Goal: Task Accomplishment & Management: Use online tool/utility

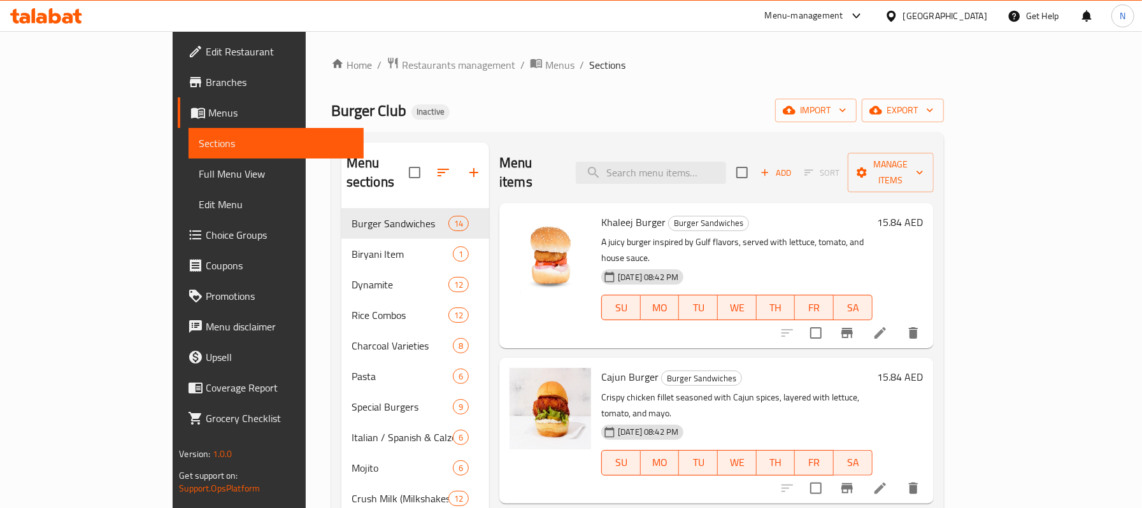
click at [979, 18] on div "[GEOGRAPHIC_DATA]" at bounding box center [945, 16] width 84 height 14
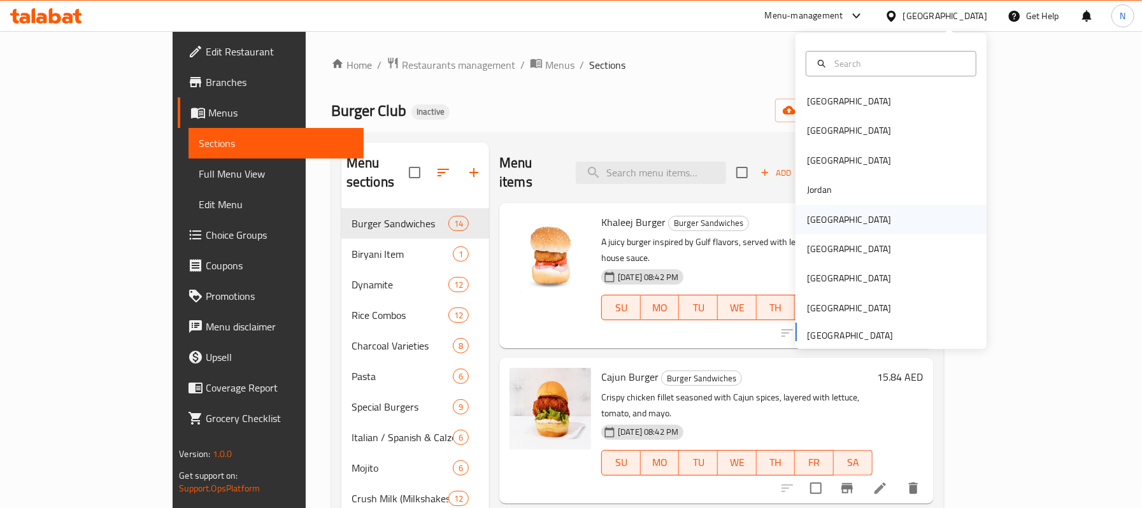
click at [846, 205] on div "[GEOGRAPHIC_DATA]" at bounding box center [891, 219] width 191 height 29
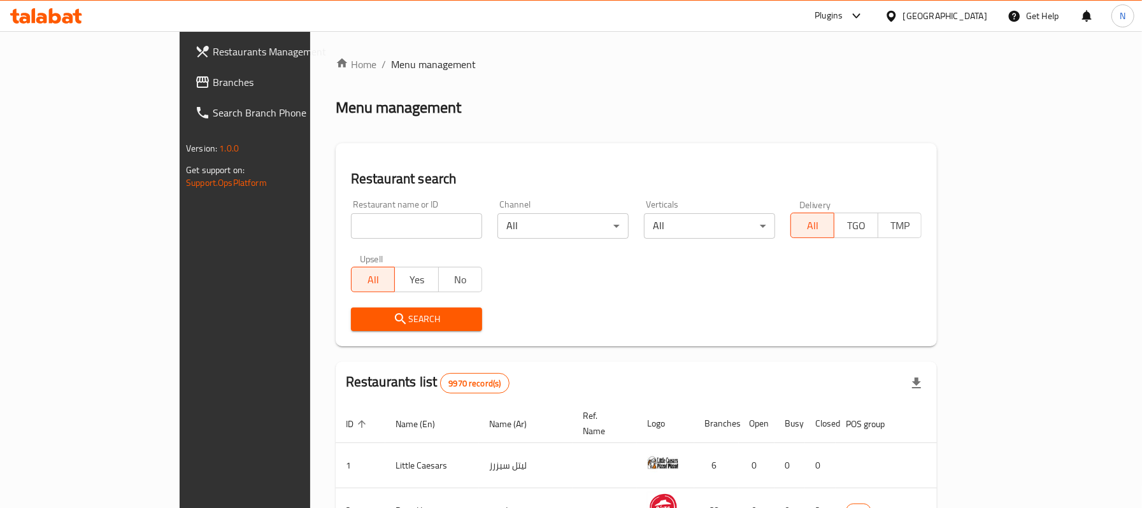
click at [213, 88] on span "Branches" at bounding box center [286, 82] width 147 height 15
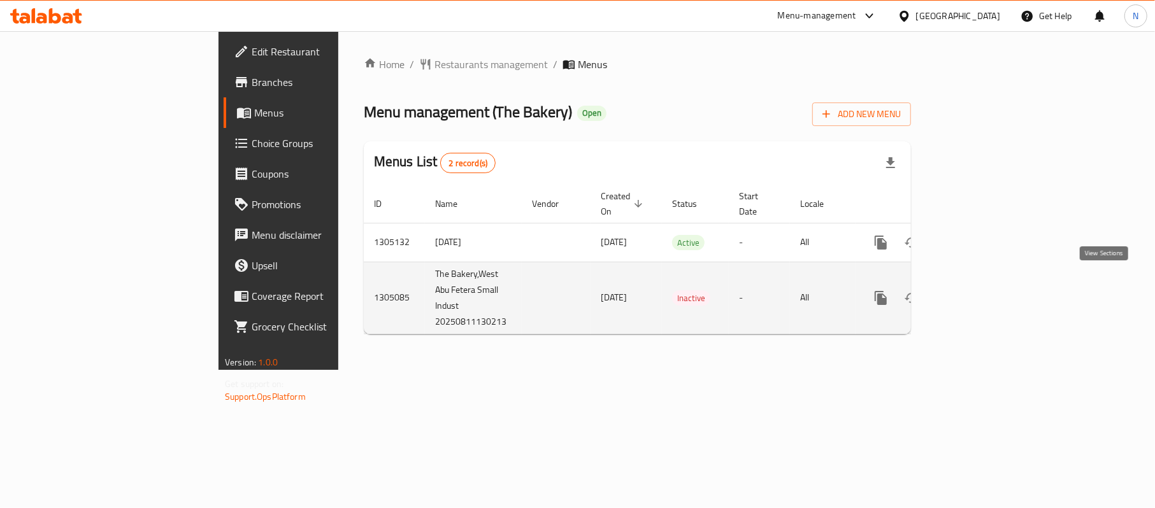
click at [981, 291] on icon "enhanced table" at bounding box center [972, 298] width 15 height 15
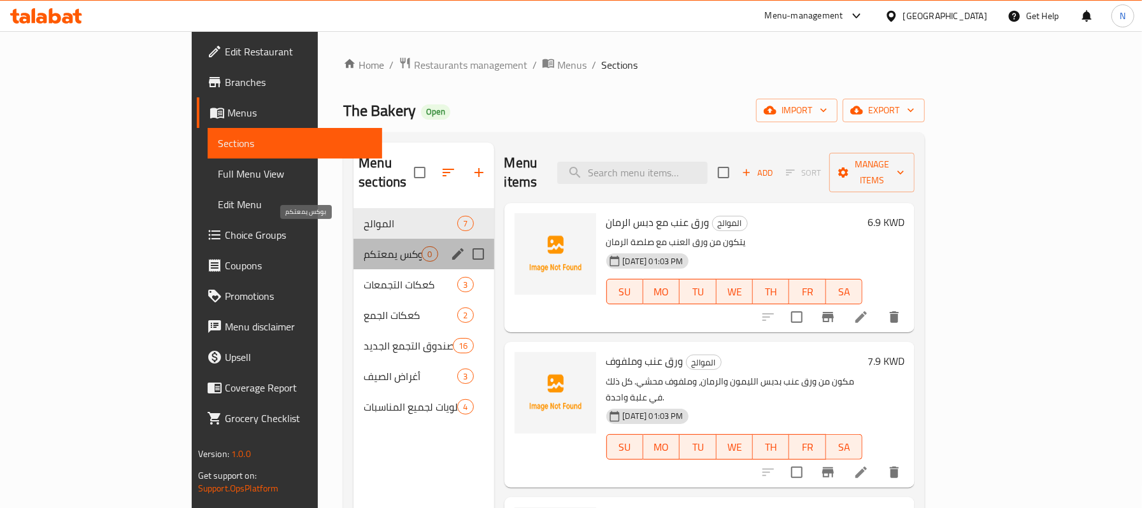
click at [364, 247] on span "بوكس يمعتكم" at bounding box center [393, 254] width 58 height 15
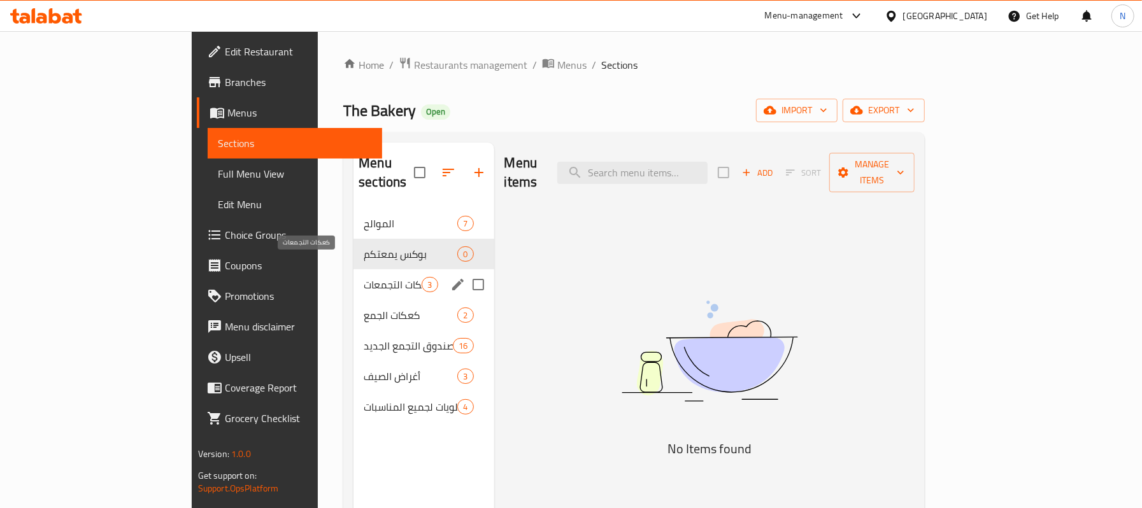
click at [364, 277] on span "كعكات التجمعات" at bounding box center [393, 284] width 58 height 15
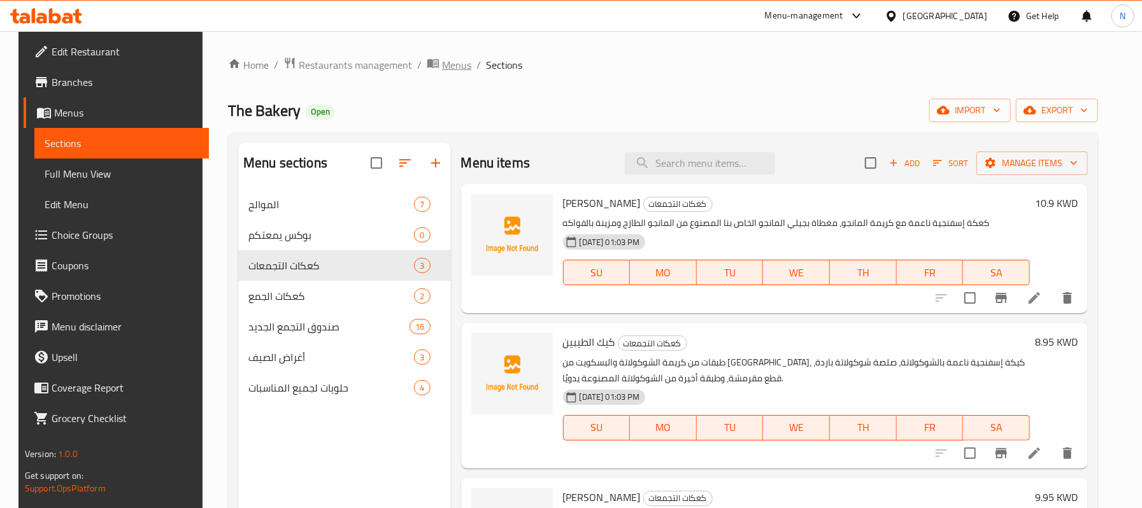
click at [442, 64] on span "Menus" at bounding box center [456, 64] width 29 height 15
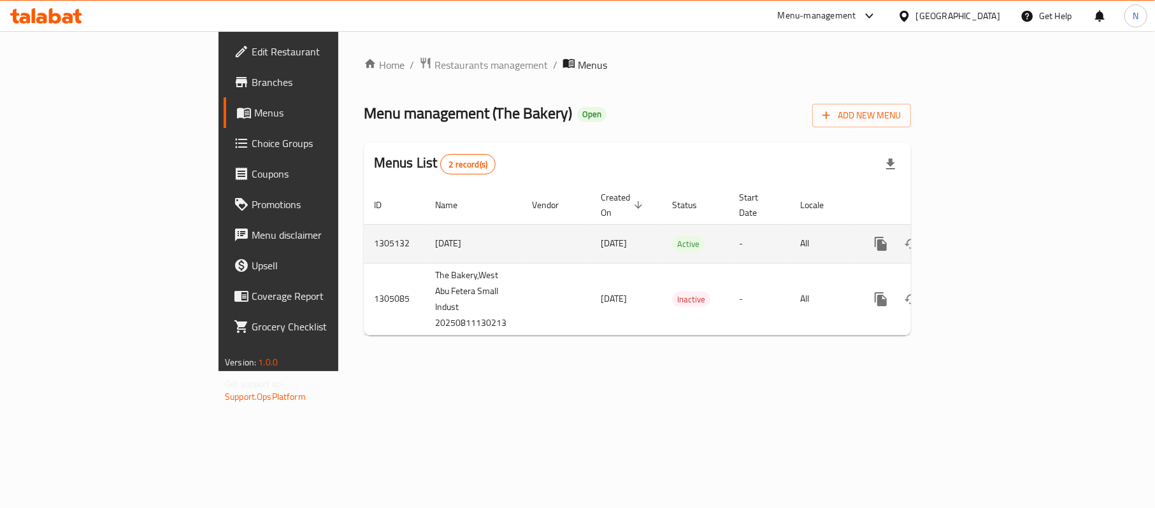
drag, startPoint x: 451, startPoint y: 232, endPoint x: 521, endPoint y: 233, distance: 69.5
click at [591, 233] on td "11/08/2025" at bounding box center [626, 243] width 71 height 39
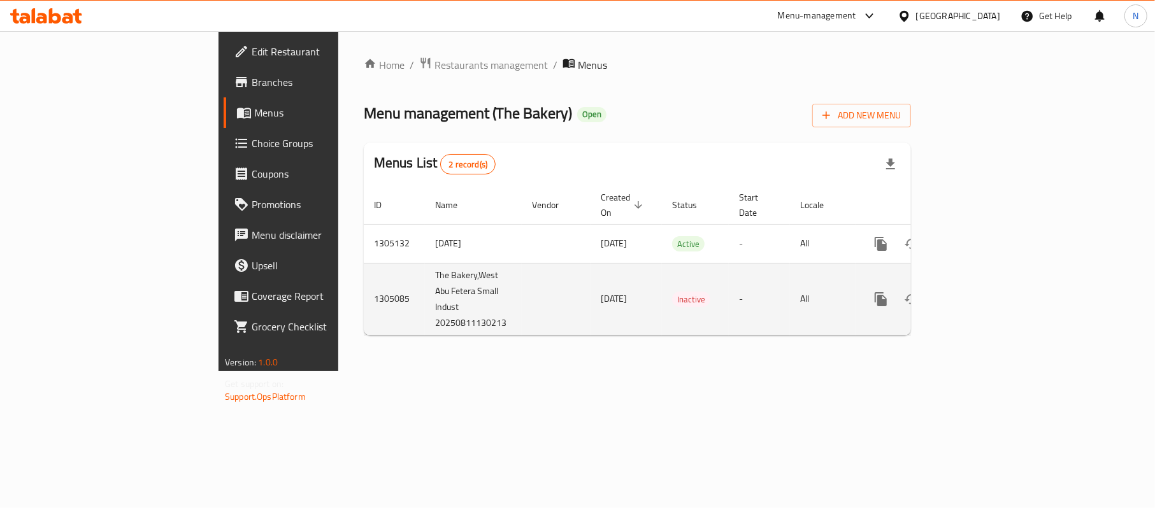
drag, startPoint x: 417, startPoint y: 281, endPoint x: 540, endPoint y: 299, distance: 124.9
click at [540, 299] on tr "1305085 The Bakery,West Abu Fetera Small Indust 20250811130213 11/08/2025 Inact…" at bounding box center [681, 299] width 635 height 72
click at [591, 294] on td "11/08/2025" at bounding box center [626, 299] width 71 height 72
click at [591, 297] on td "11/08/2025" at bounding box center [626, 299] width 71 height 72
click at [981, 292] on icon "enhanced table" at bounding box center [972, 299] width 15 height 15
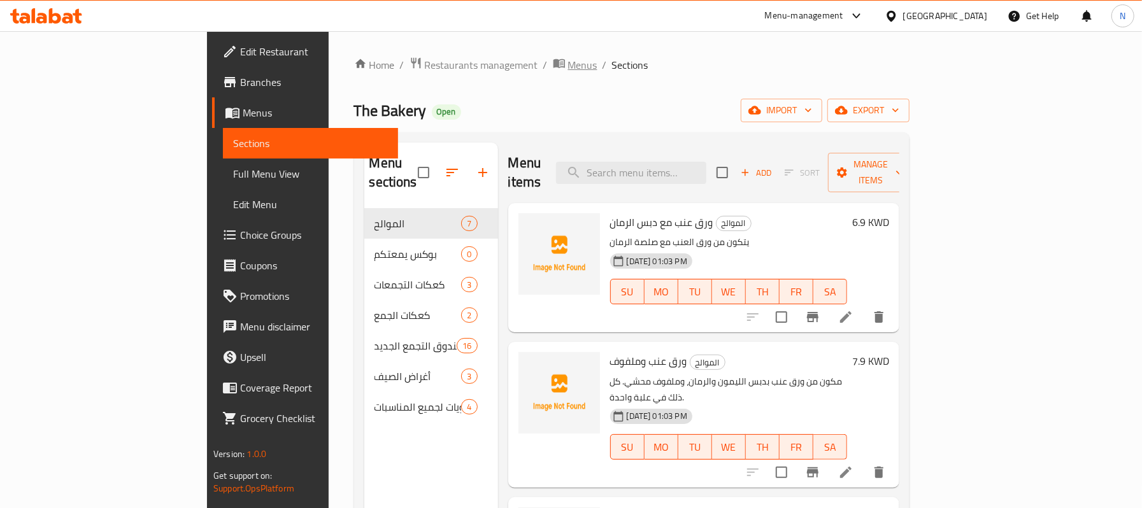
click at [568, 66] on span "Menus" at bounding box center [582, 64] width 29 height 15
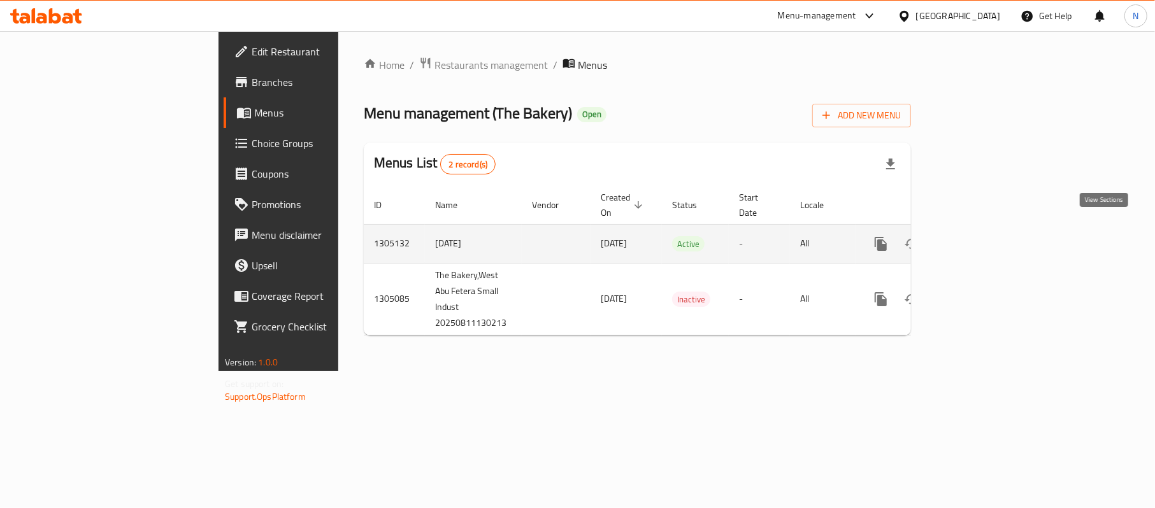
click at [981, 236] on icon "enhanced table" at bounding box center [972, 243] width 15 height 15
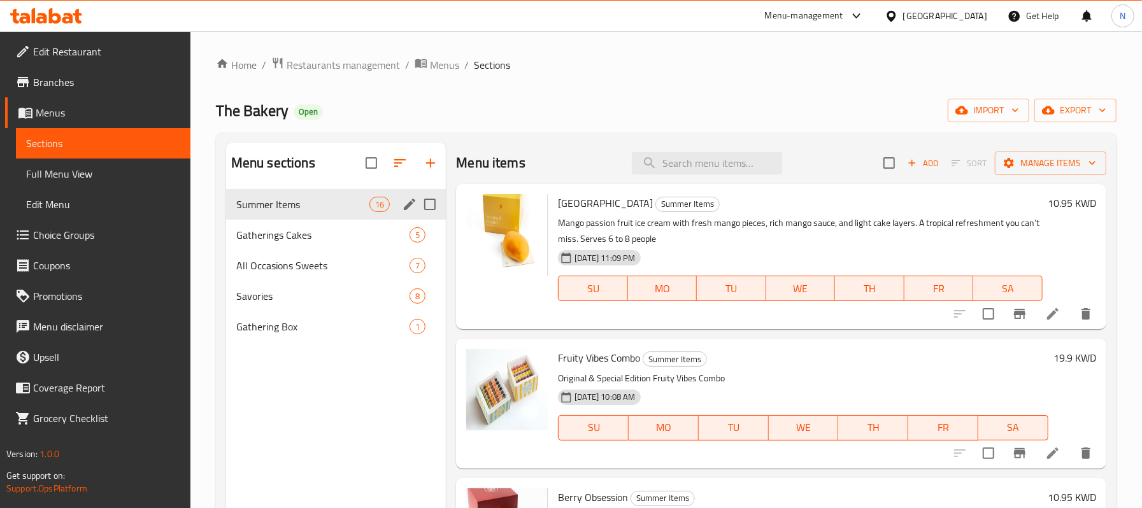
click at [306, 217] on div "Summer Items 16" at bounding box center [336, 204] width 220 height 31
click at [329, 238] on span "Gatherings Cakes" at bounding box center [305, 234] width 138 height 15
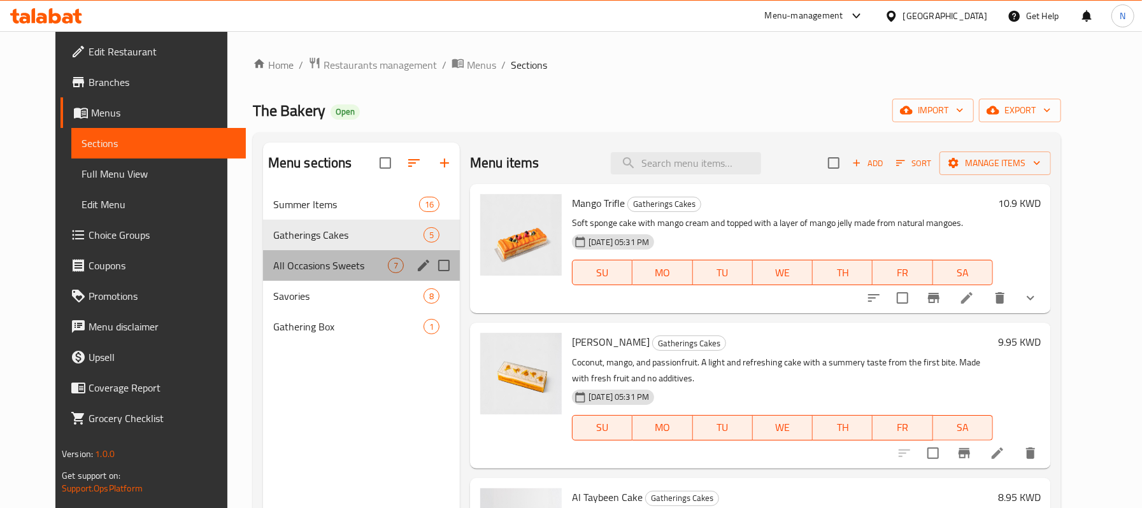
click at [345, 276] on div "All Occasions Sweets 7" at bounding box center [361, 265] width 197 height 31
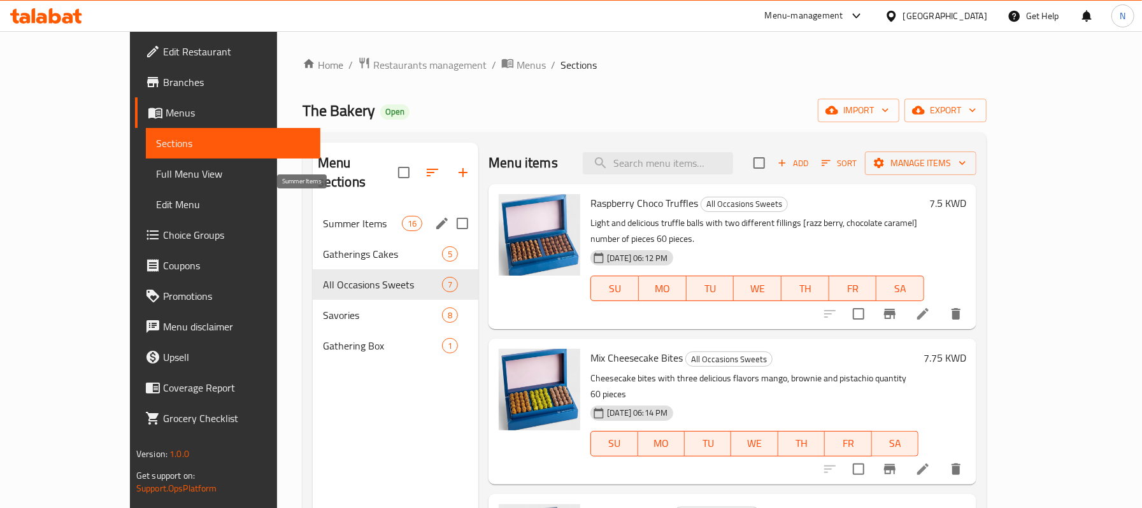
click at [345, 216] on span "Summer Items" at bounding box center [362, 223] width 79 height 15
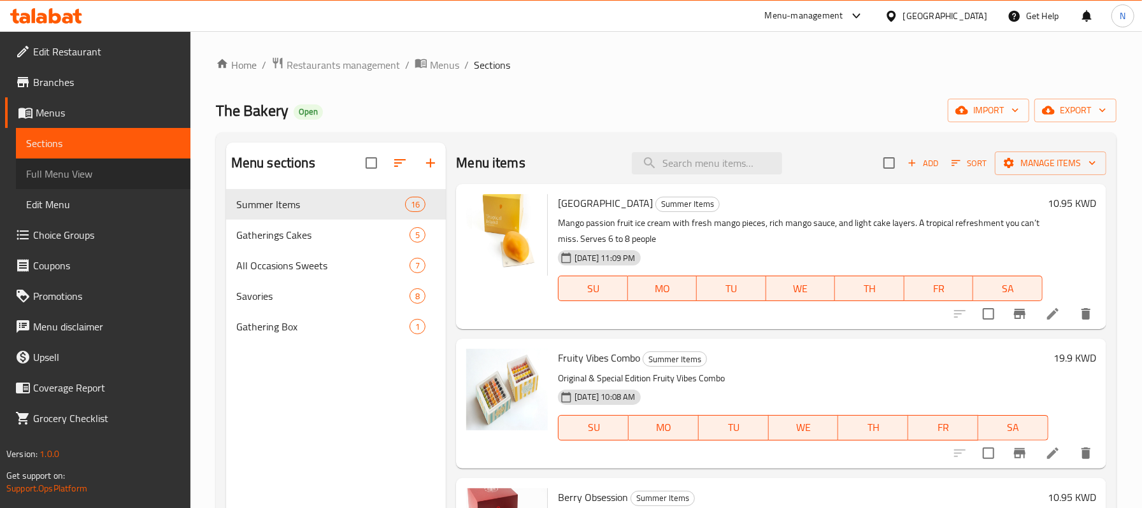
click at [110, 182] on link "Full Menu View" at bounding box center [103, 174] width 175 height 31
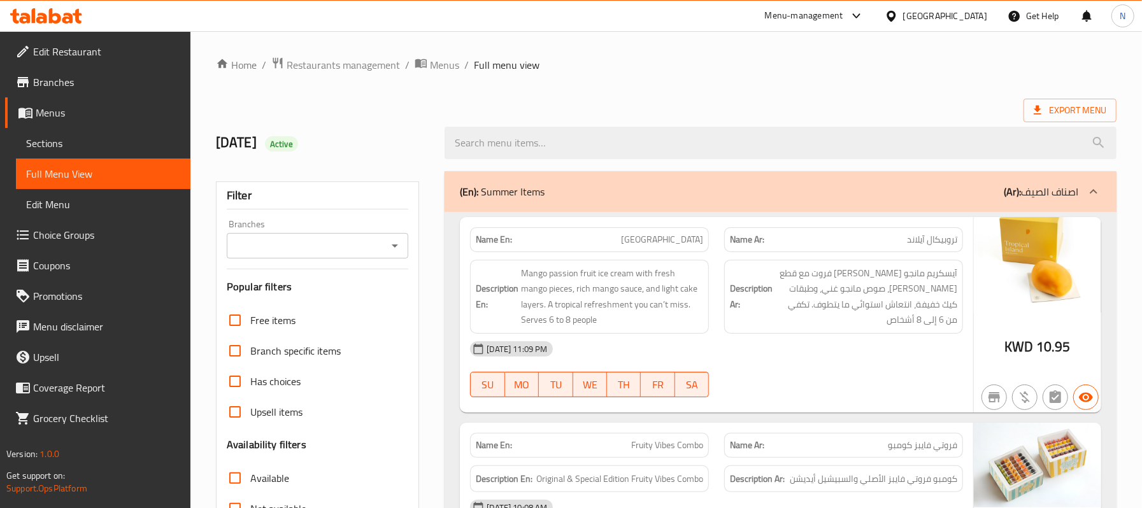
scroll to position [255, 0]
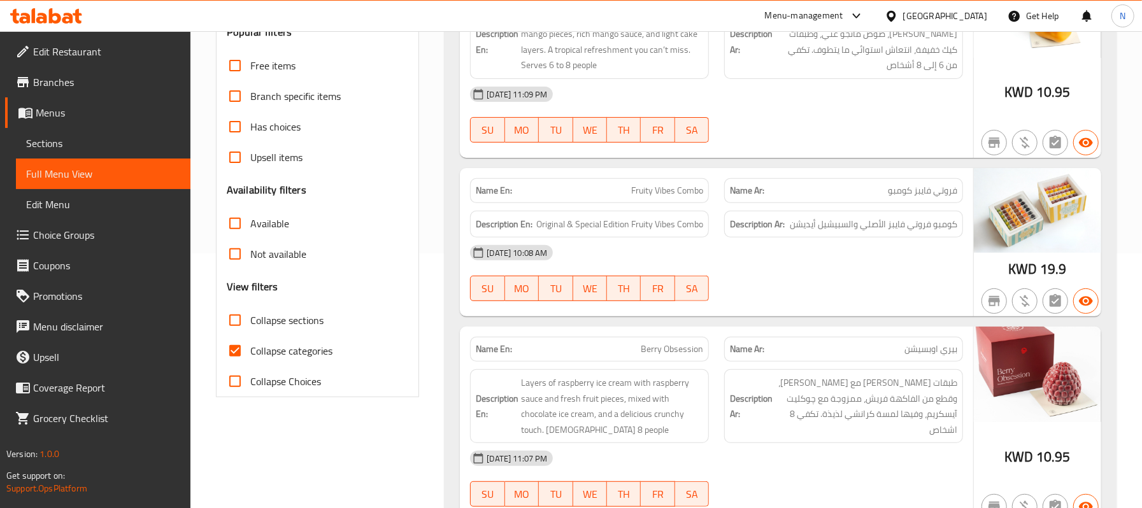
click at [284, 325] on span "Collapse sections" at bounding box center [286, 320] width 73 height 15
click at [250, 325] on input "Collapse sections" at bounding box center [235, 320] width 31 height 31
checkbox input "true"
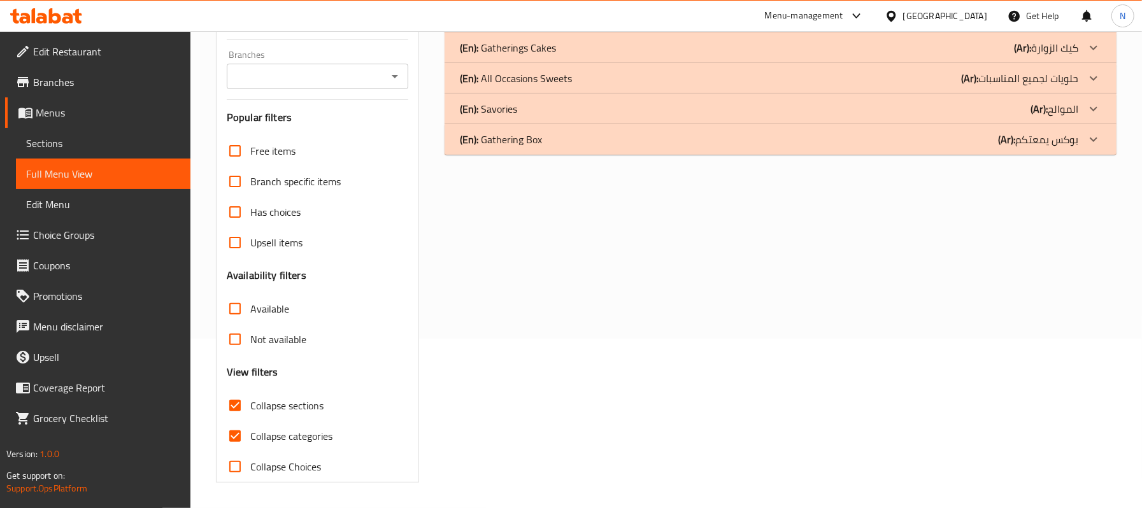
scroll to position [1, 0]
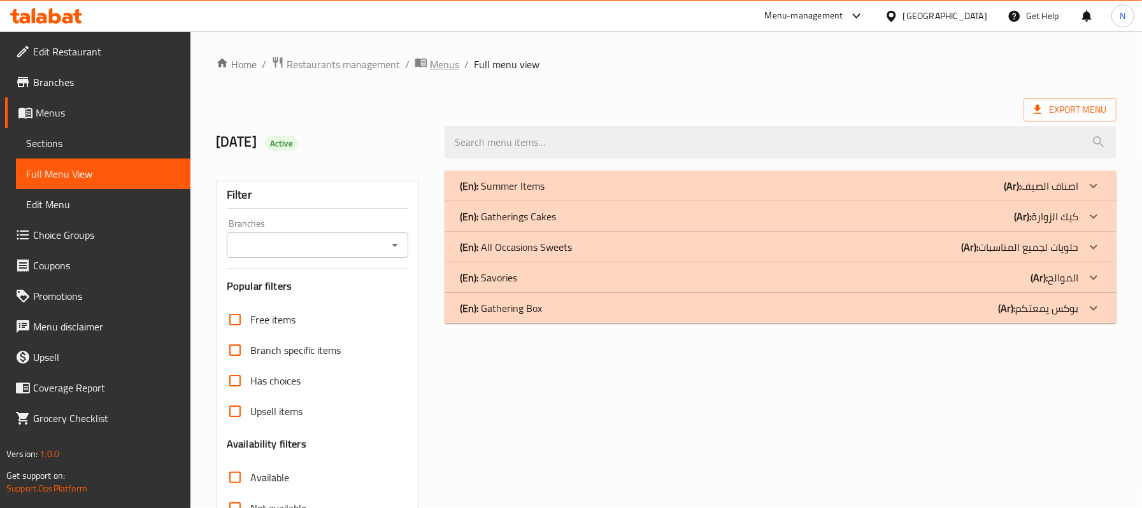
click at [451, 64] on span "Menus" at bounding box center [444, 64] width 29 height 15
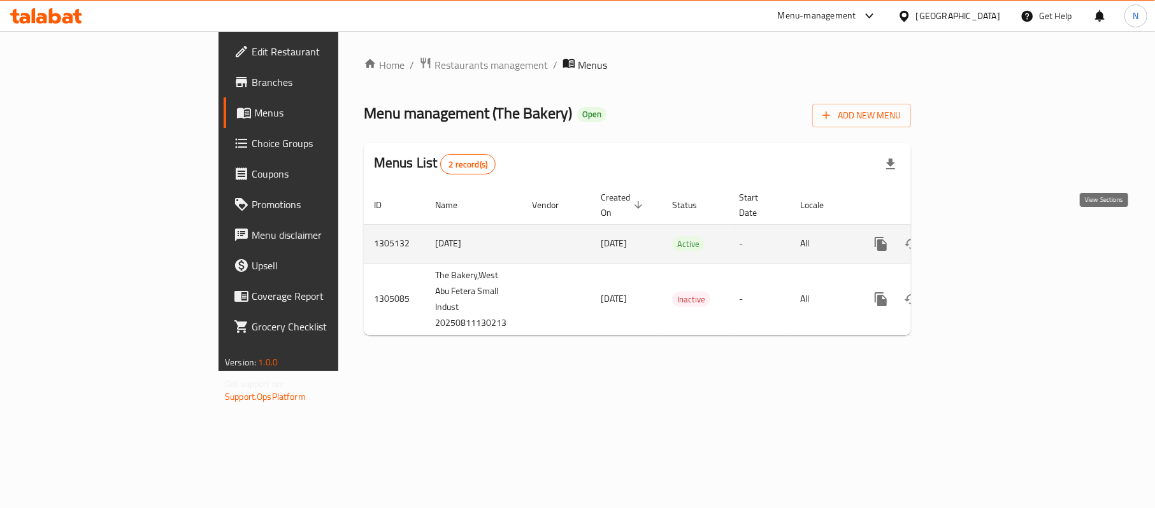
click at [979, 238] on icon "enhanced table" at bounding box center [972, 243] width 11 height 11
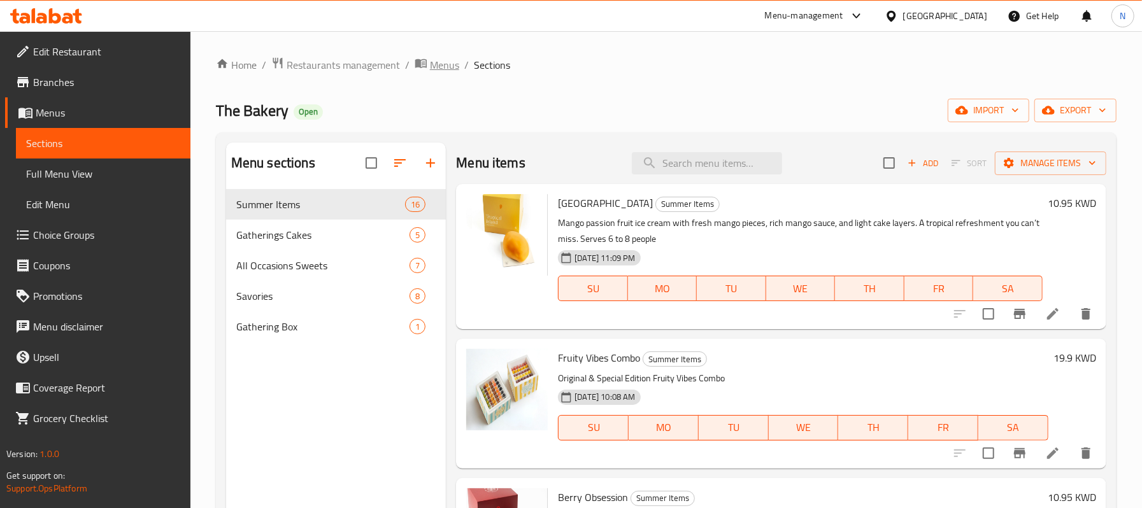
click at [435, 69] on span "Menus" at bounding box center [444, 64] width 29 height 15
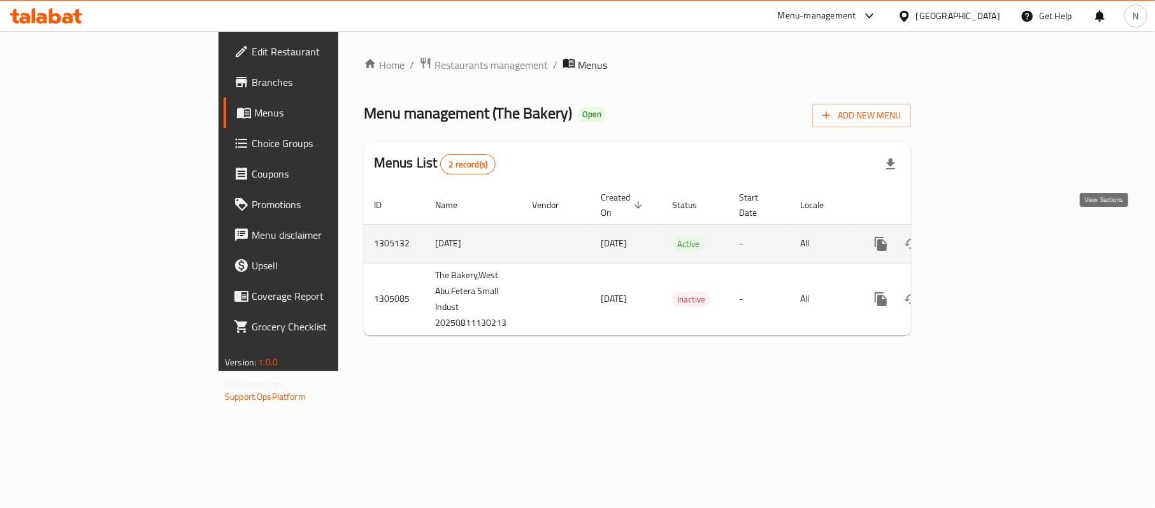
click at [988, 236] on link "enhanced table" at bounding box center [973, 244] width 31 height 31
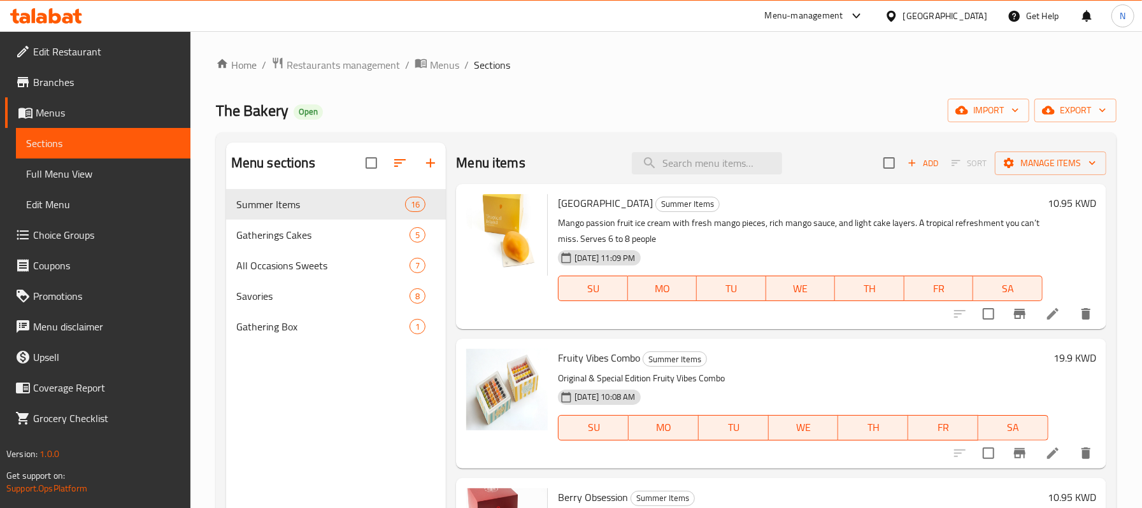
click at [1059, 151] on div "Add Sort Manage items" at bounding box center [995, 163] width 223 height 27
click at [1076, 172] on button "Manage items" at bounding box center [1050, 164] width 111 height 24
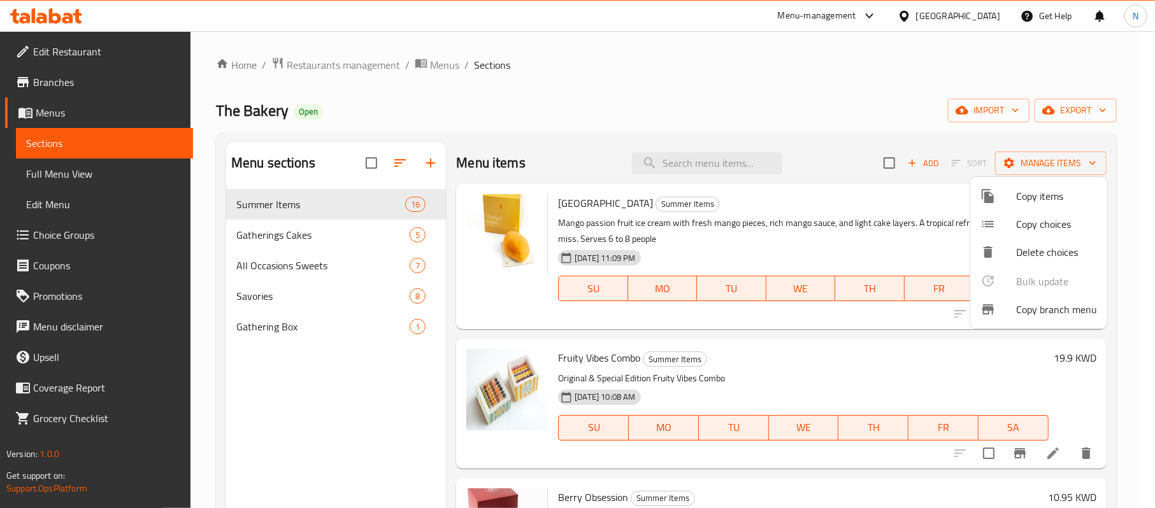
click at [1042, 312] on span "Copy branch menu" at bounding box center [1056, 309] width 81 height 15
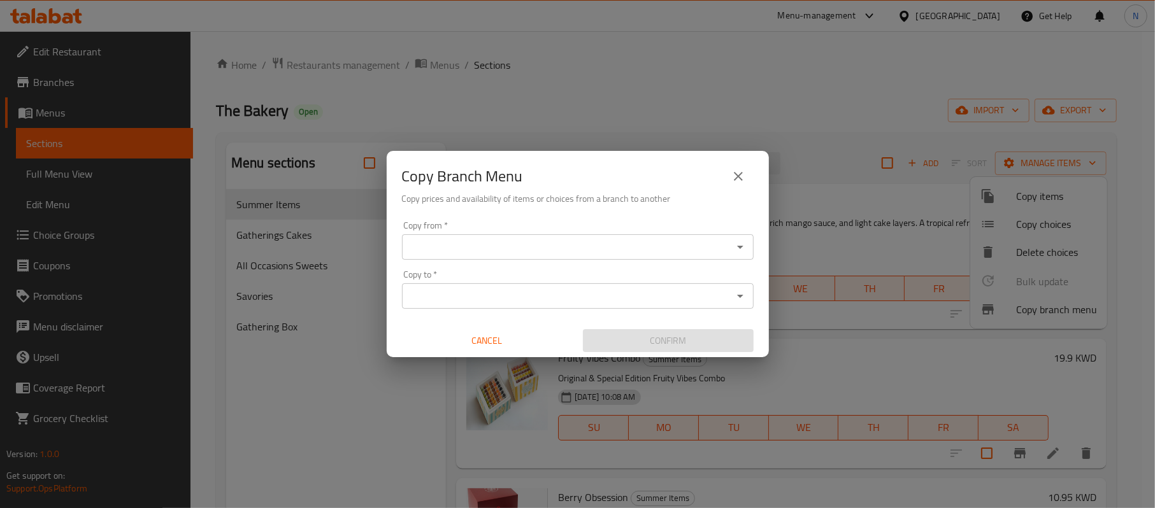
click at [595, 253] on input "Copy from   *" at bounding box center [567, 247] width 323 height 18
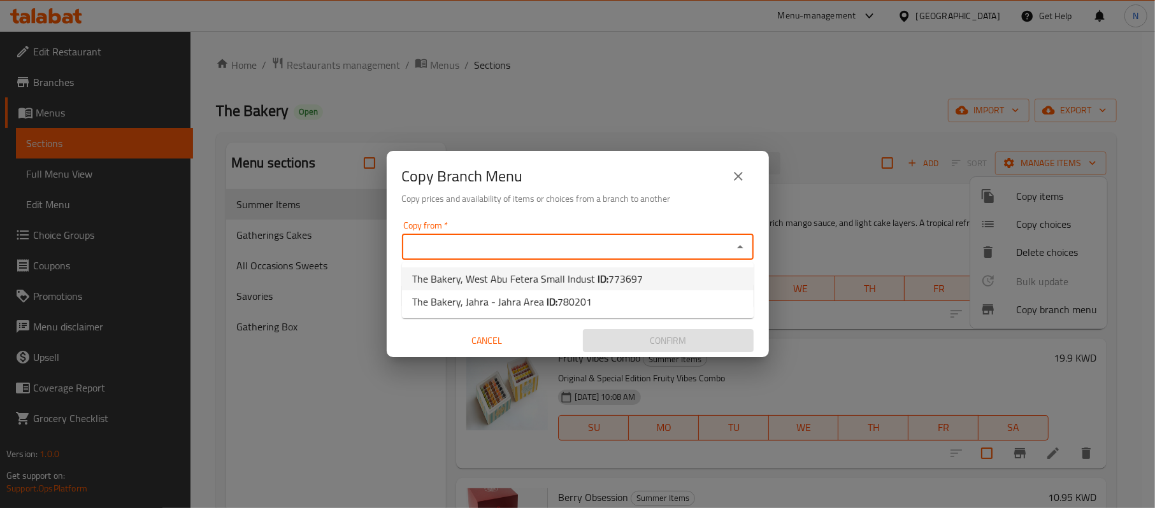
click at [563, 268] on li "The Bakery, West Abu Fetera Small Indust ID: 773697" at bounding box center [578, 279] width 352 height 23
type input "The Bakery, West Abu Fetera Small Indust"
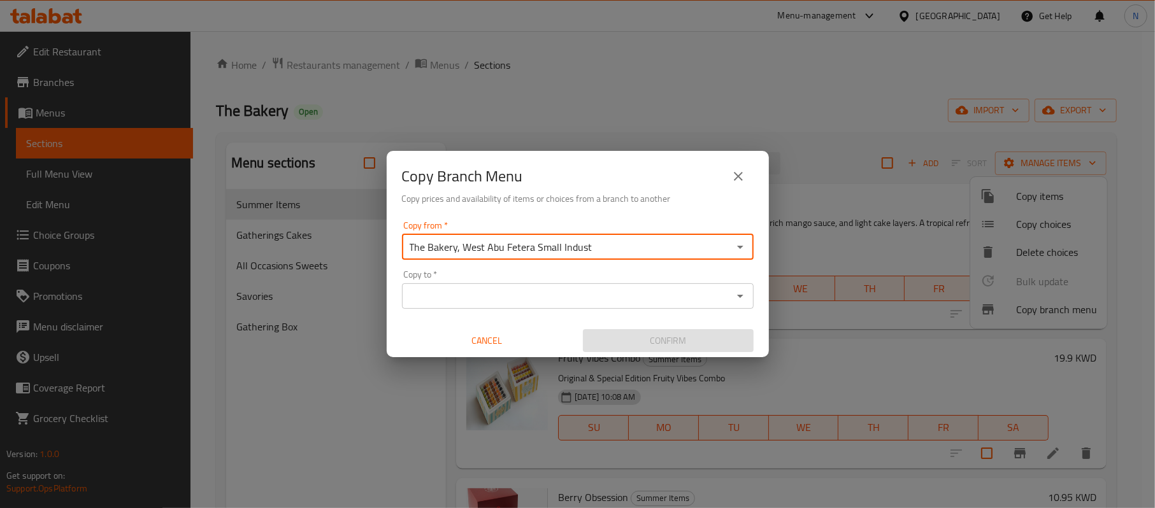
click at [600, 280] on div "Copy to   * Copy to *" at bounding box center [578, 289] width 352 height 39
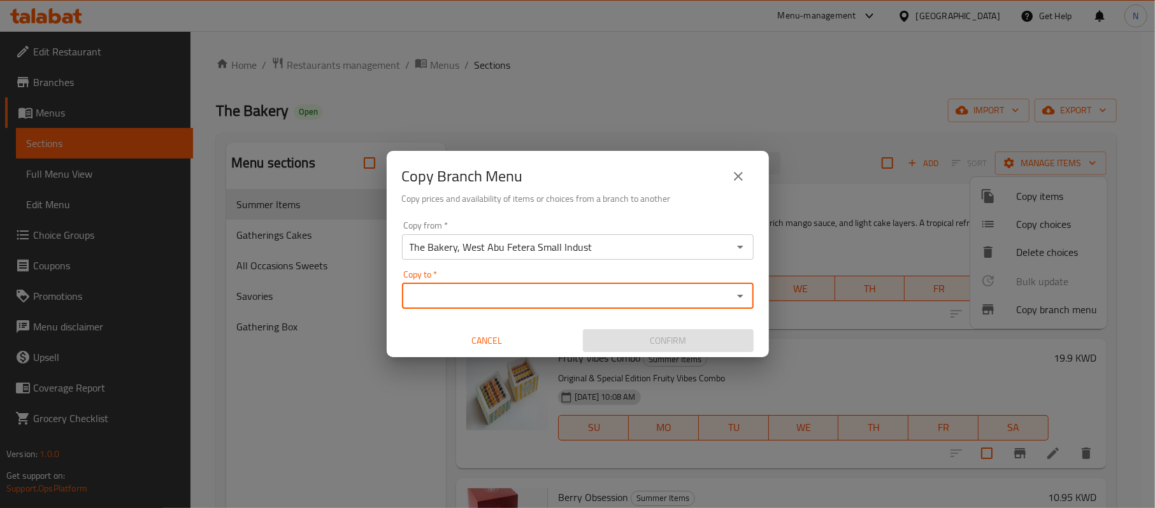
click at [603, 288] on input "Copy to   *" at bounding box center [567, 296] width 323 height 18
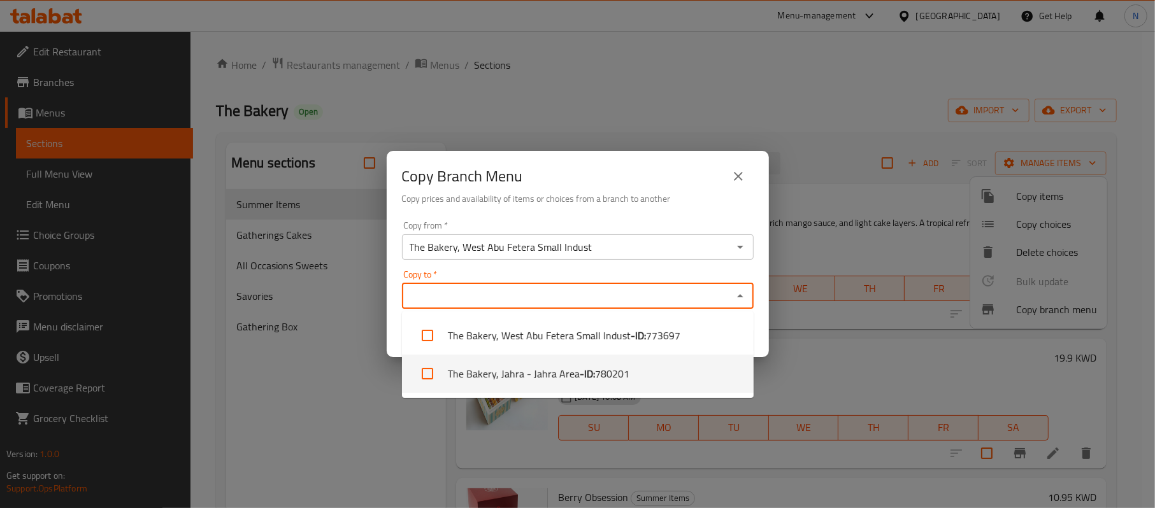
click at [619, 375] on span "780201" at bounding box center [612, 373] width 34 height 15
checkbox input "true"
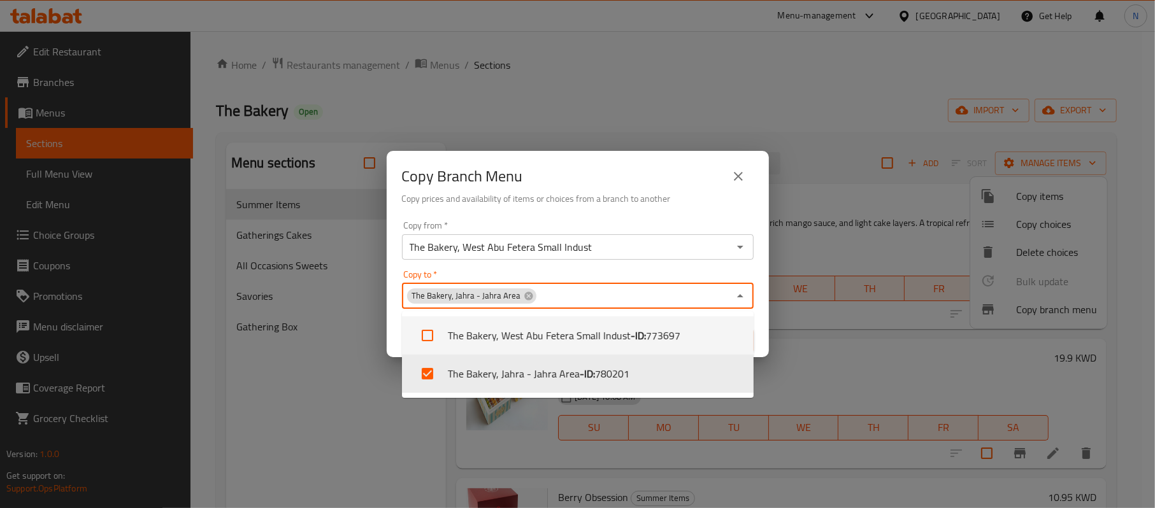
click at [653, 225] on div "Copy from   * The Bakery, West Abu Fetera Small Indust Copy from *" at bounding box center [578, 240] width 352 height 39
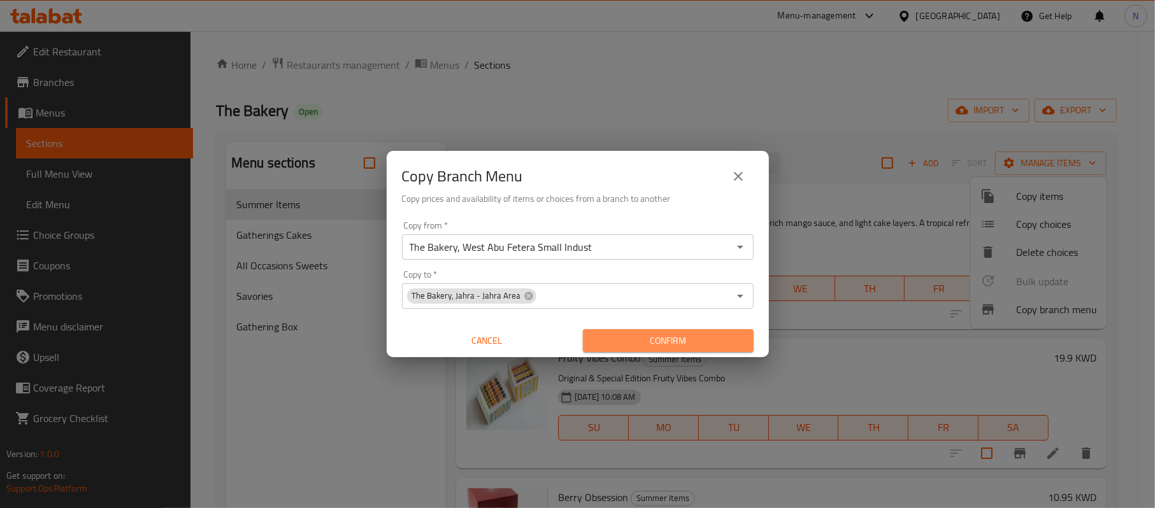
click at [646, 333] on button "Confirm" at bounding box center [668, 341] width 171 height 24
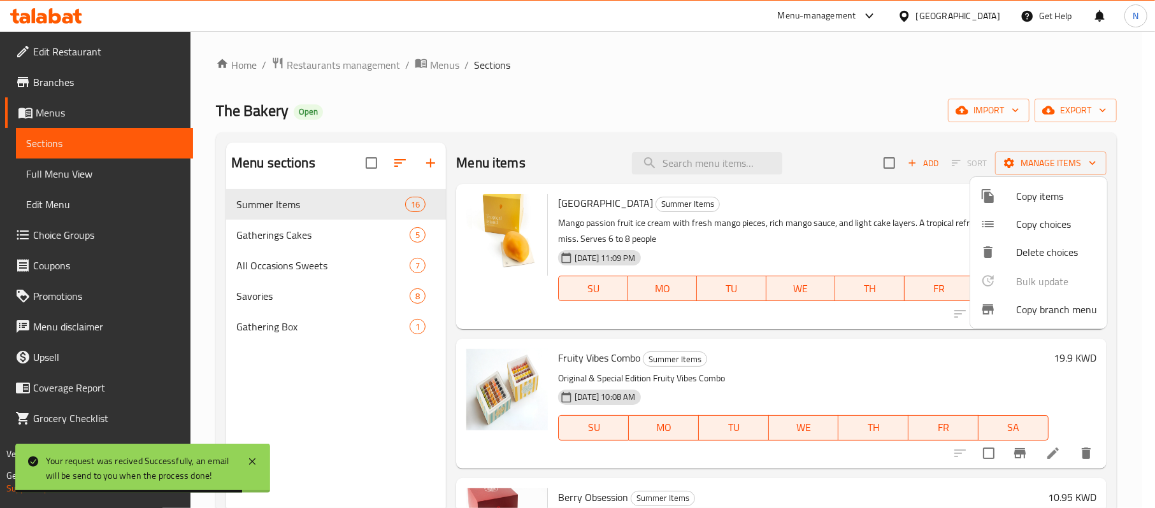
click at [437, 59] on div at bounding box center [577, 254] width 1155 height 508
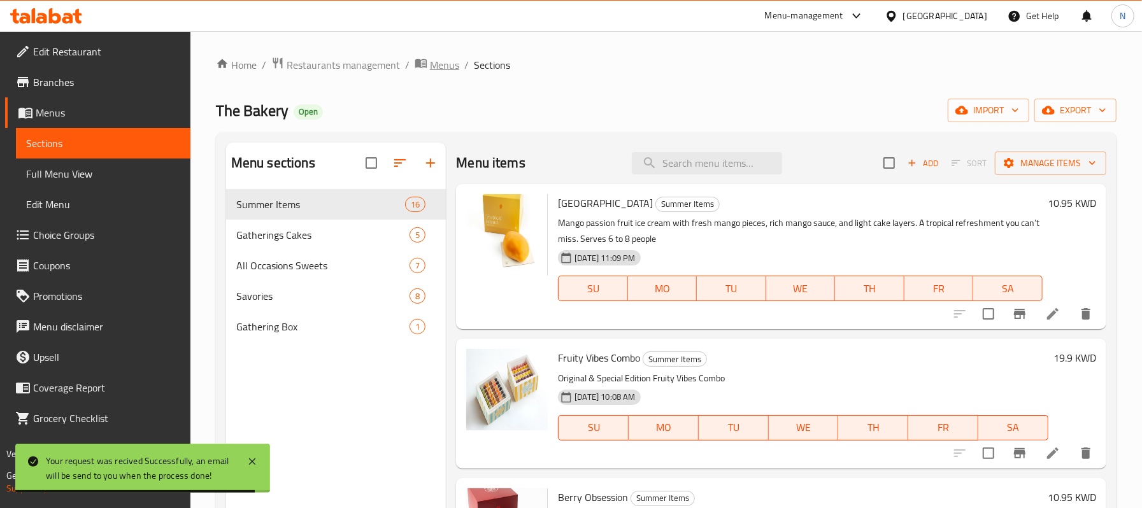
click at [446, 64] on span "Menus" at bounding box center [444, 64] width 29 height 15
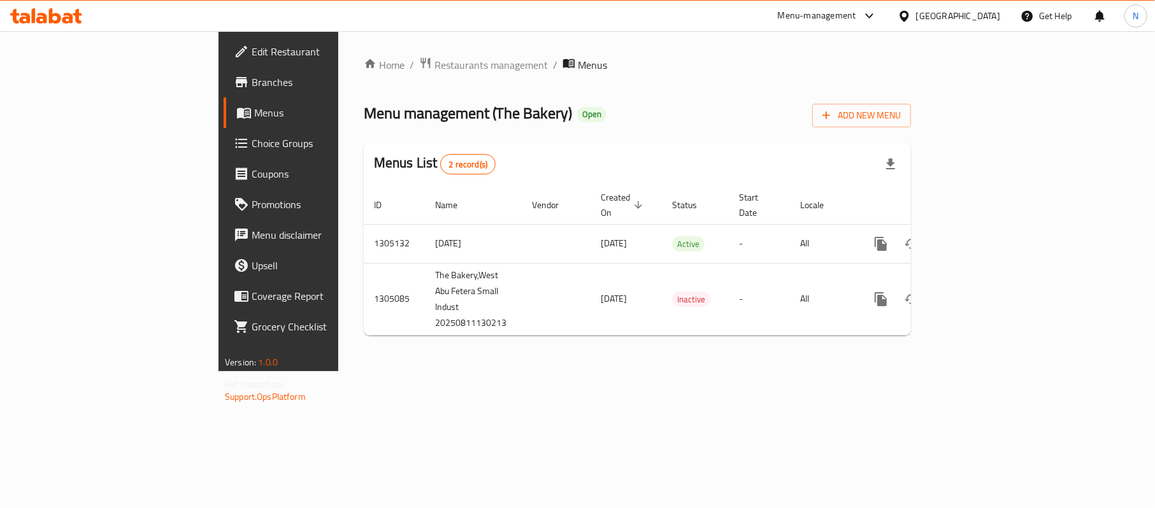
click at [997, 19] on div "[GEOGRAPHIC_DATA]" at bounding box center [958, 16] width 84 height 14
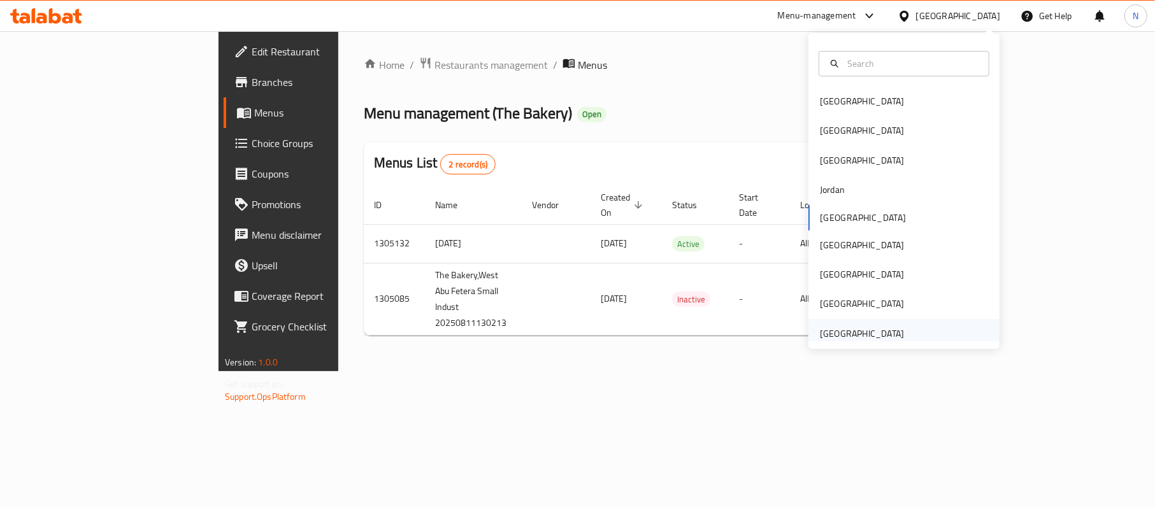
click at [883, 334] on div "[GEOGRAPHIC_DATA]" at bounding box center [862, 334] width 84 height 14
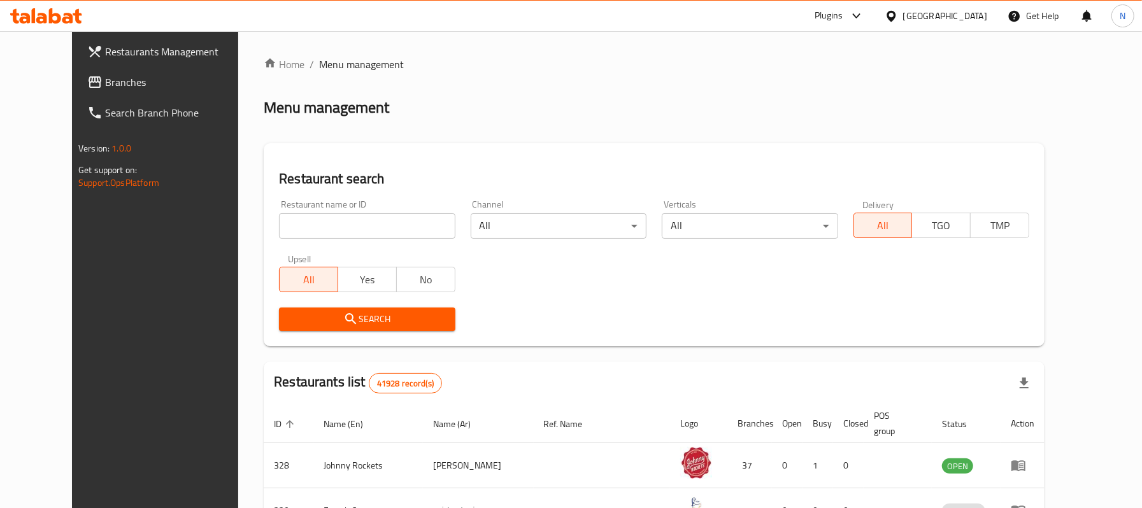
click at [77, 92] on link "Branches" at bounding box center [169, 82] width 185 height 31
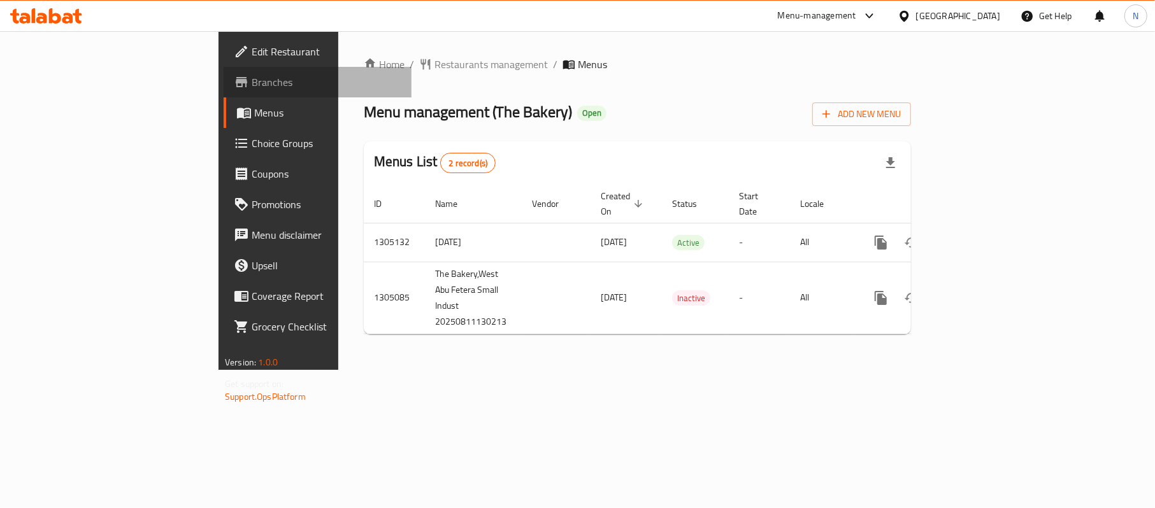
click at [224, 93] on link "Branches" at bounding box center [318, 82] width 188 height 31
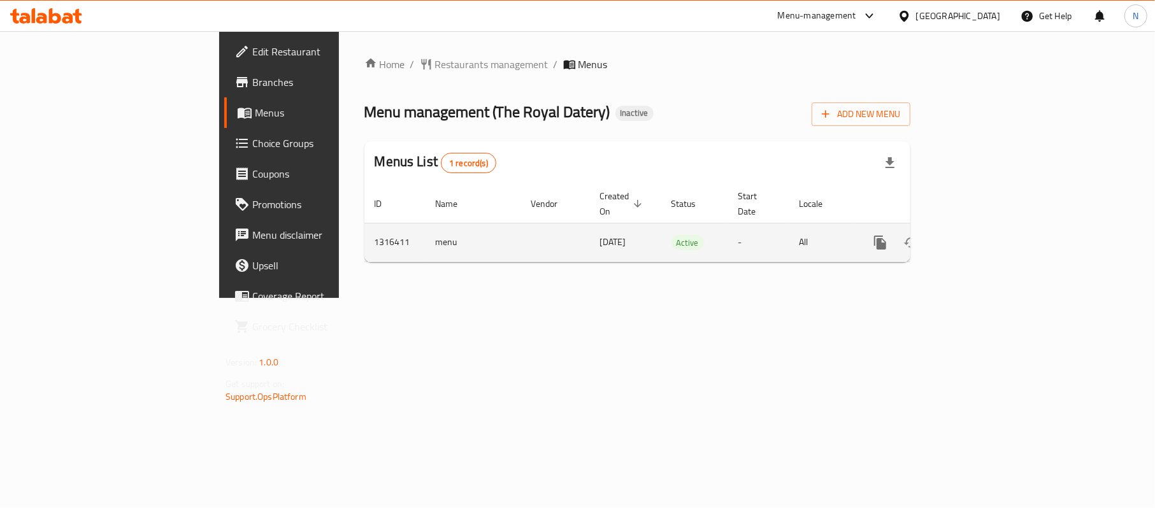
click at [978, 237] on icon "enhanced table" at bounding box center [971, 242] width 11 height 11
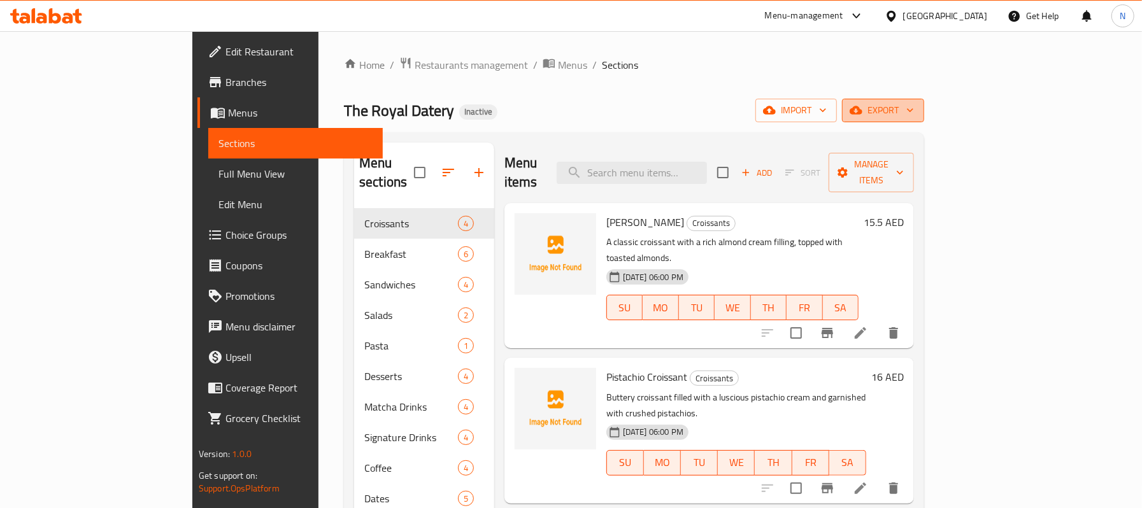
click at [914, 107] on span "export" at bounding box center [883, 111] width 62 height 16
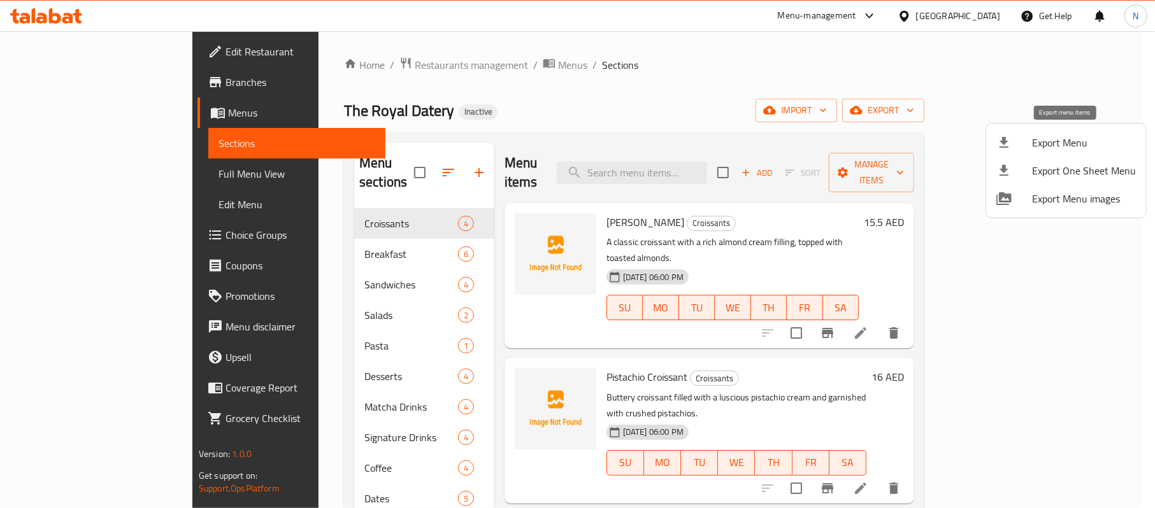
click at [1051, 148] on span "Export Menu" at bounding box center [1084, 142] width 104 height 15
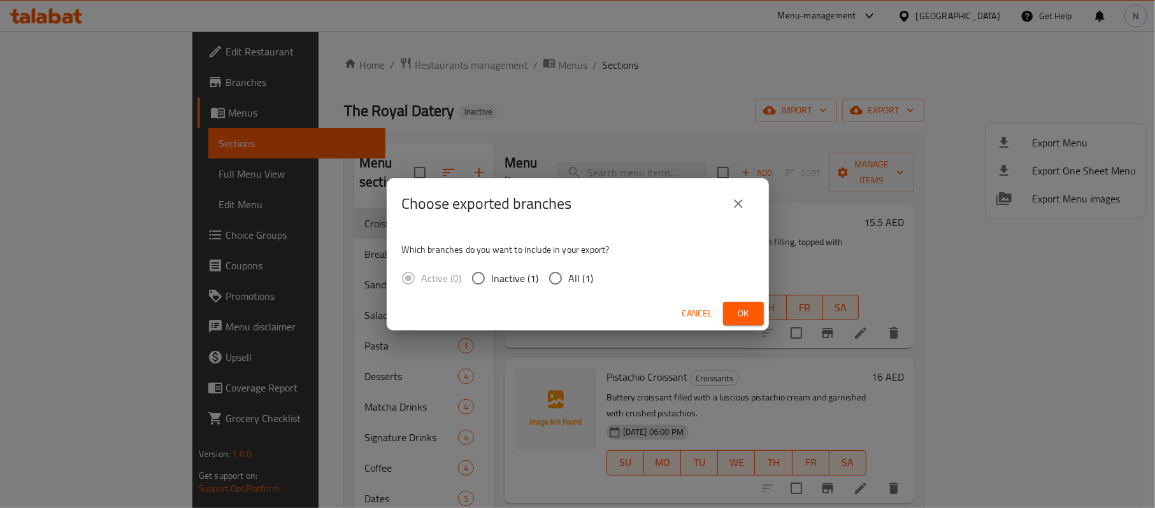
click at [563, 286] on input "All (1)" at bounding box center [555, 278] width 27 height 27
radio input "true"
click at [747, 312] on span "Ok" at bounding box center [743, 314] width 20 height 16
